Goal: Task Accomplishment & Management: Use online tool/utility

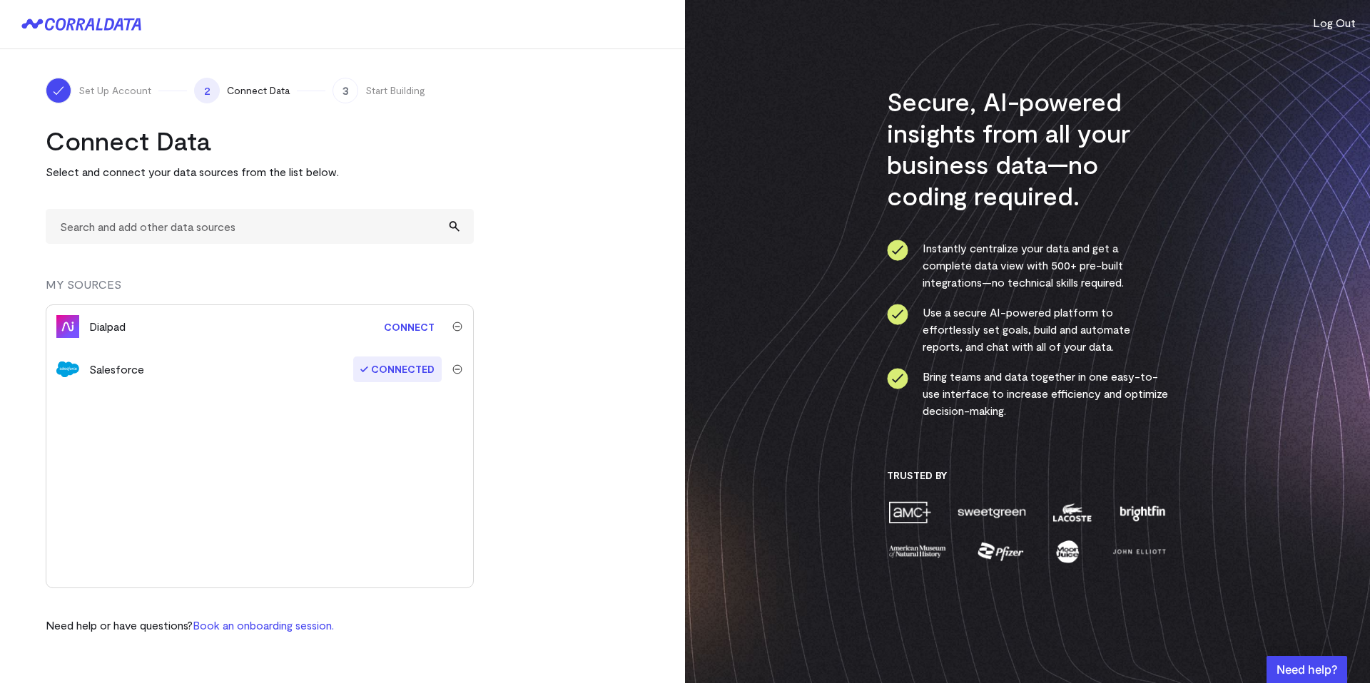
click at [455, 327] on img "submit" at bounding box center [457, 327] width 10 height 10
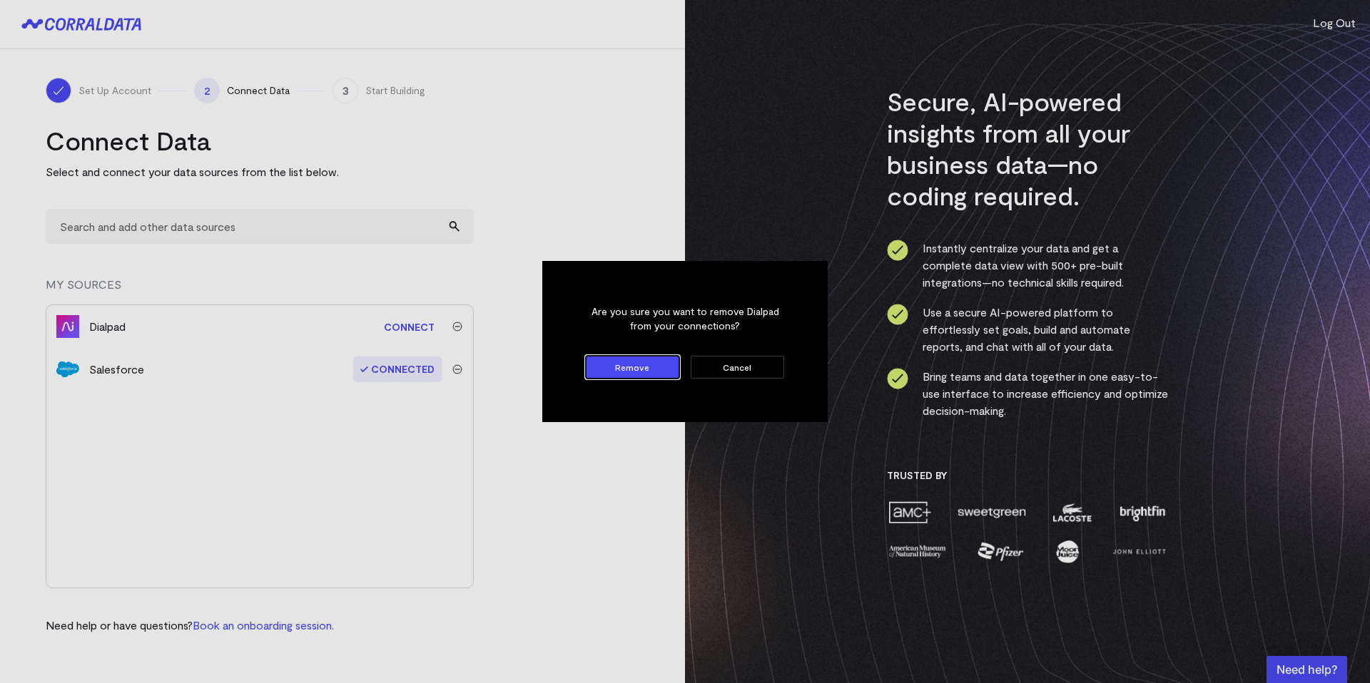
click at [643, 377] on button "Remove" at bounding box center [632, 367] width 93 height 23
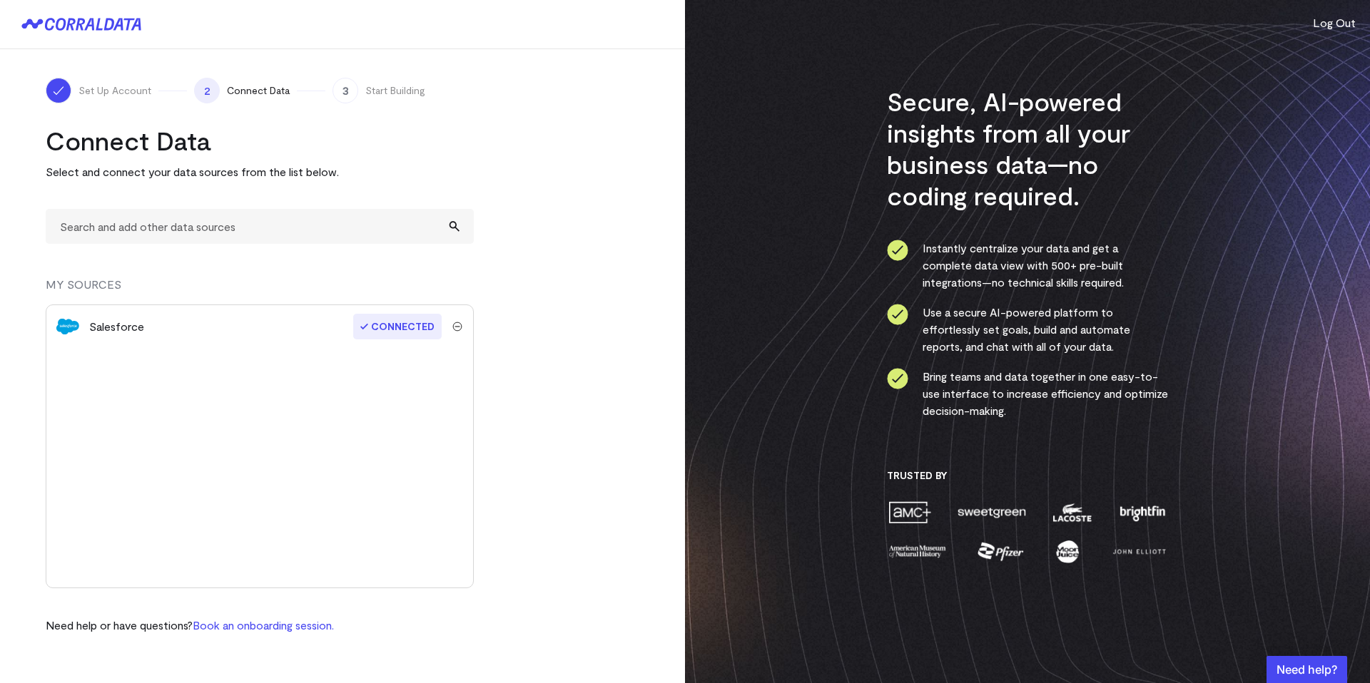
click at [216, 88] on span "2" at bounding box center [207, 91] width 26 height 26
click at [409, 328] on span "Connected" at bounding box center [397, 327] width 88 height 26
click at [352, 84] on span "3" at bounding box center [345, 91] width 26 height 26
click at [342, 84] on span "3" at bounding box center [345, 91] width 26 height 26
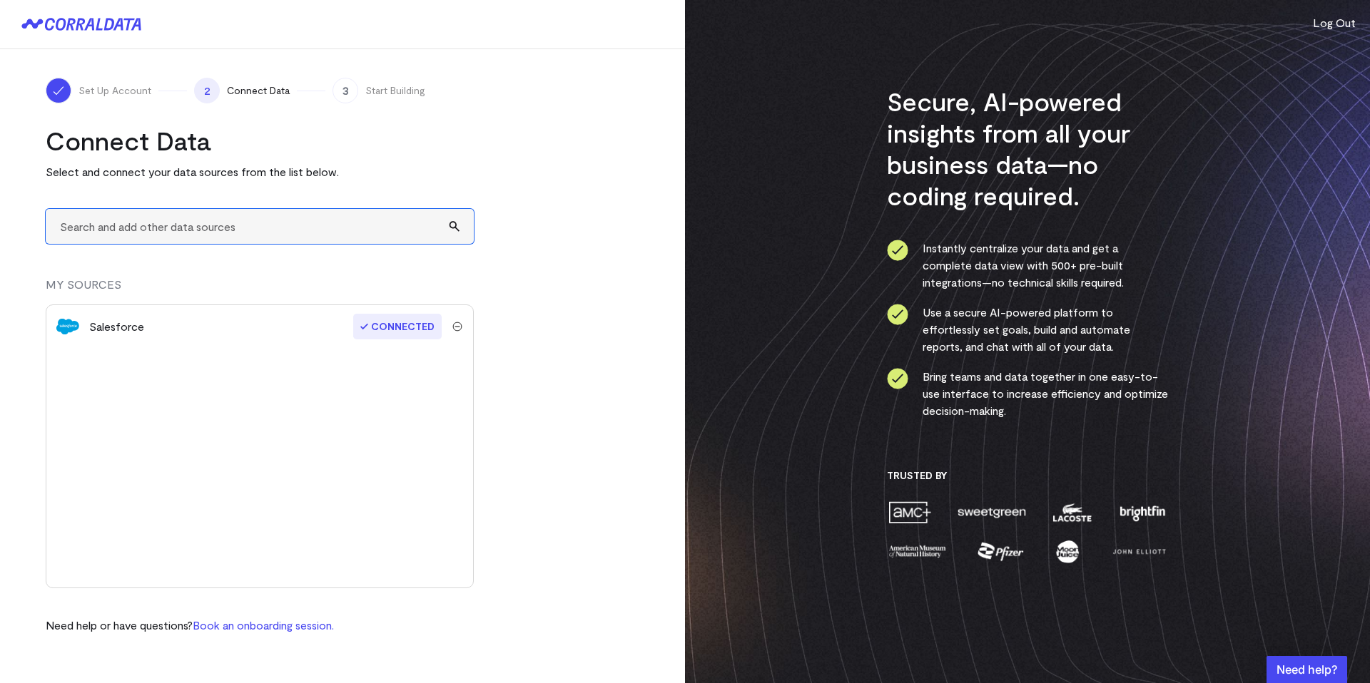
click at [205, 235] on input "text" at bounding box center [260, 226] width 428 height 35
click at [315, 131] on h2 "Connect Data" at bounding box center [260, 140] width 428 height 31
click at [211, 101] on span "2" at bounding box center [207, 91] width 26 height 26
click at [208, 94] on span "2" at bounding box center [207, 91] width 26 height 26
click at [207, 91] on span "2" at bounding box center [207, 91] width 26 height 26
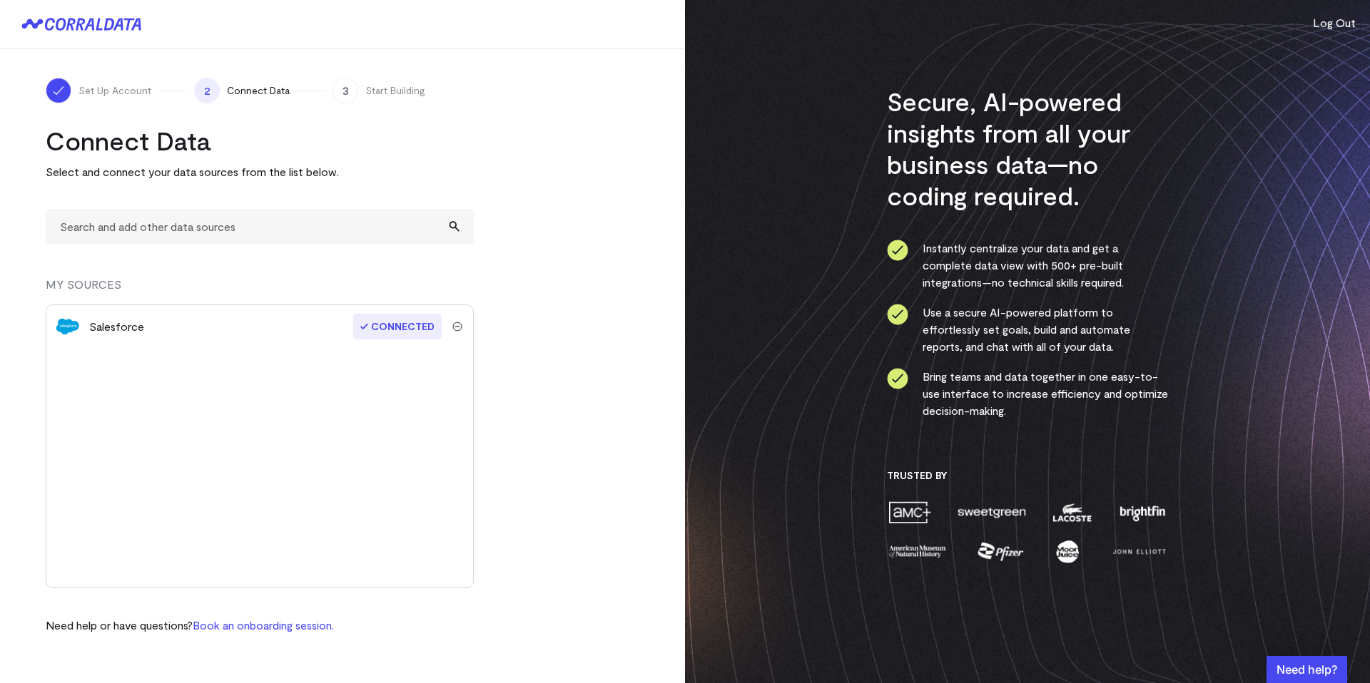
click at [205, 88] on span "2" at bounding box center [207, 91] width 26 height 26
click at [204, 88] on span "2" at bounding box center [207, 91] width 26 height 26
click at [296, 78] on div "Set Up Account 2 Connect Data 3 Start Building" at bounding box center [342, 91] width 593 height 26
click at [342, 83] on span "3" at bounding box center [345, 91] width 26 height 26
click at [354, 85] on span "3" at bounding box center [345, 91] width 26 height 26
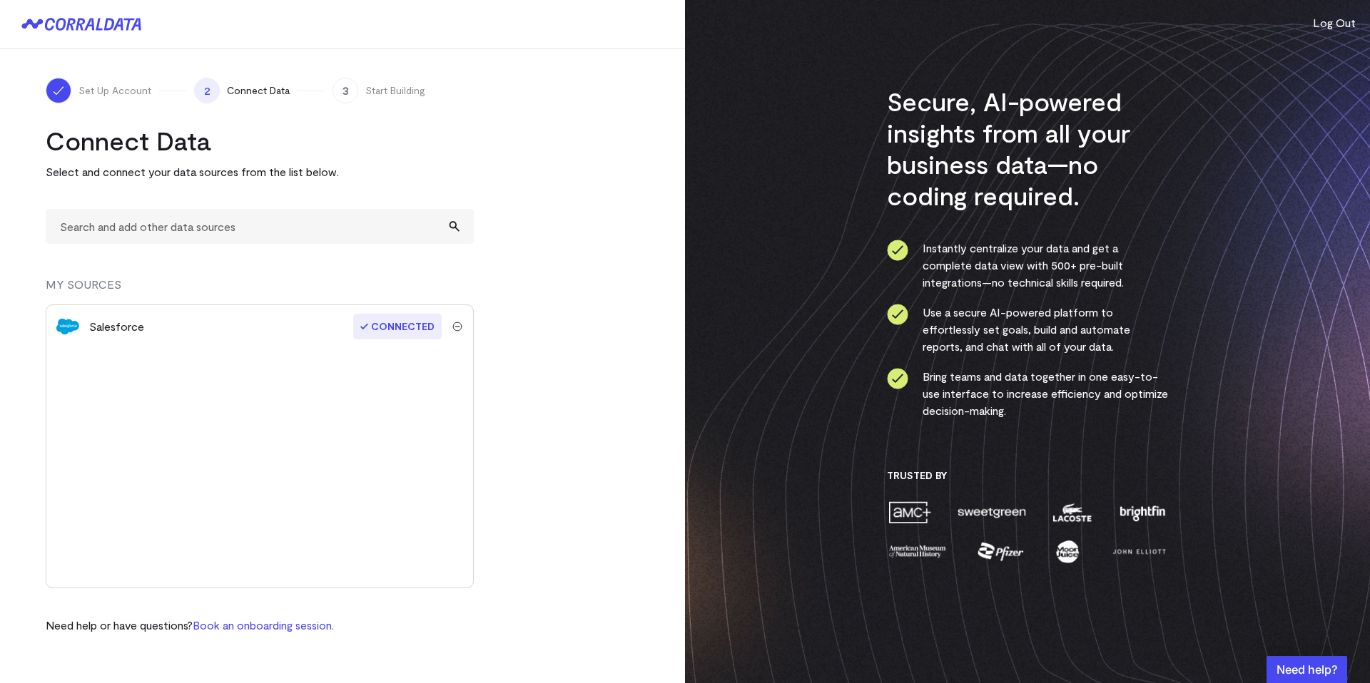
click at [354, 86] on span "3" at bounding box center [345, 91] width 26 height 26
click at [268, 202] on div "Connect Data Select and connect your data sources from the list below. MY SOURC…" at bounding box center [260, 379] width 428 height 509
click at [258, 224] on input "text" at bounding box center [260, 226] width 428 height 35
click at [439, 146] on h2 "Connect Data" at bounding box center [260, 140] width 428 height 31
click at [204, 86] on span "2" at bounding box center [207, 91] width 26 height 26
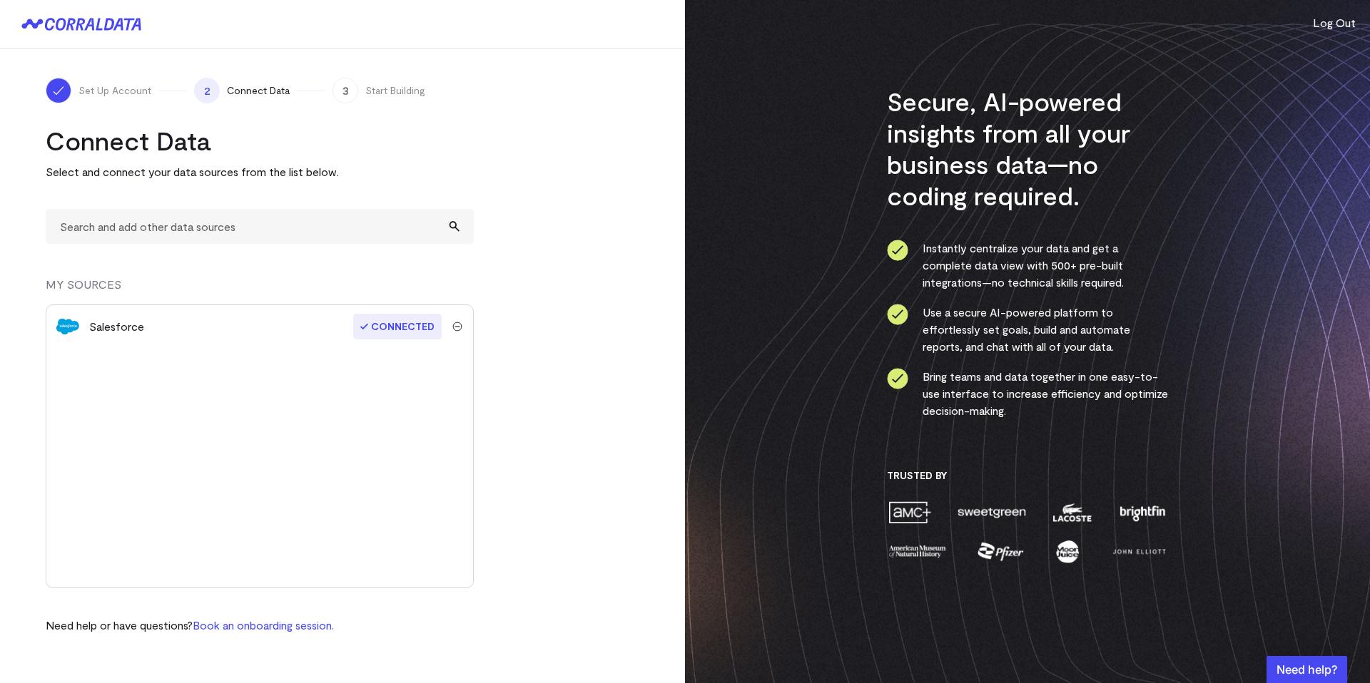
click at [194, 88] on span "2" at bounding box center [207, 91] width 26 height 26
click at [199, 89] on span "2" at bounding box center [207, 91] width 26 height 26
click at [426, 93] on div "Set Up Account 2 Connect Data 3 Start Building" at bounding box center [342, 91] width 593 height 26
click at [335, 87] on span "3" at bounding box center [345, 91] width 26 height 26
click at [348, 89] on span "3" at bounding box center [345, 91] width 26 height 26
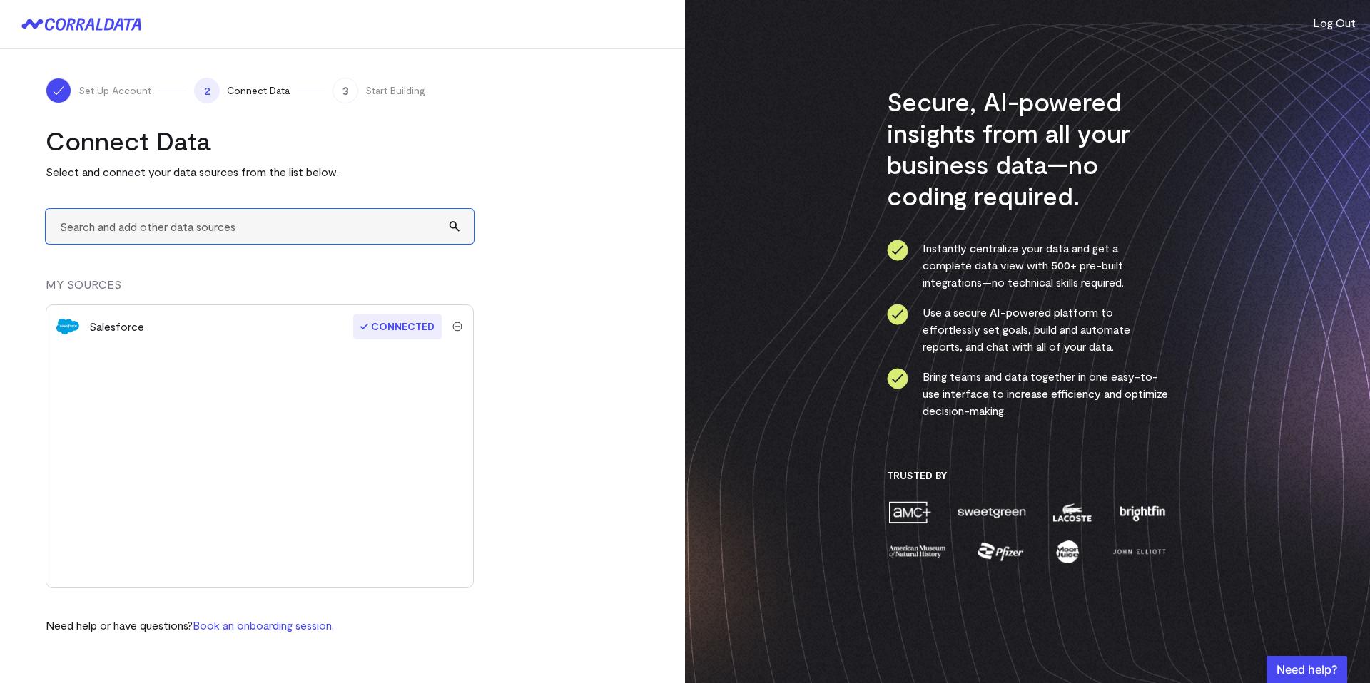
click at [240, 230] on input "text" at bounding box center [260, 226] width 428 height 35
click at [457, 158] on div "Connect Data Select and connect your data sources from the list below." at bounding box center [260, 153] width 428 height 56
click at [342, 79] on span "3" at bounding box center [345, 91] width 26 height 26
click at [340, 86] on span "3" at bounding box center [345, 91] width 26 height 26
